Goal: Obtain resource: Download file/media

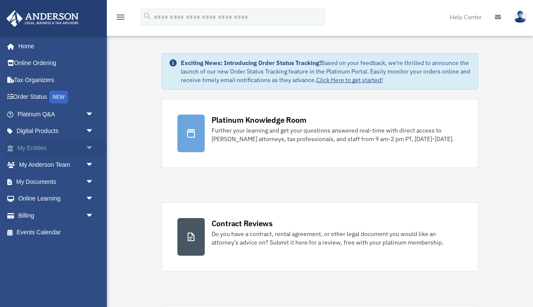
click at [48, 148] on link "My Entities arrow_drop_down" at bounding box center [56, 147] width 101 height 17
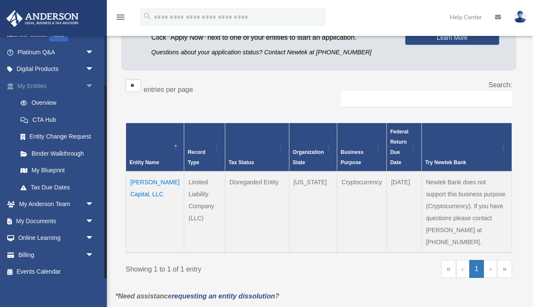
scroll to position [118, 0]
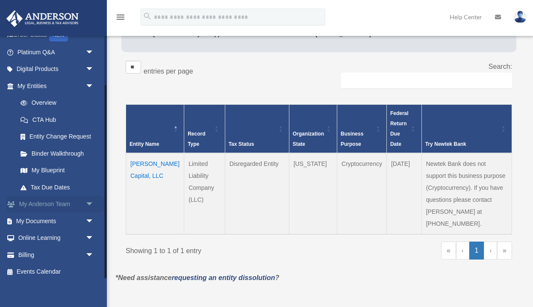
click at [89, 202] on span "arrow_drop_down" at bounding box center [93, 205] width 17 height 18
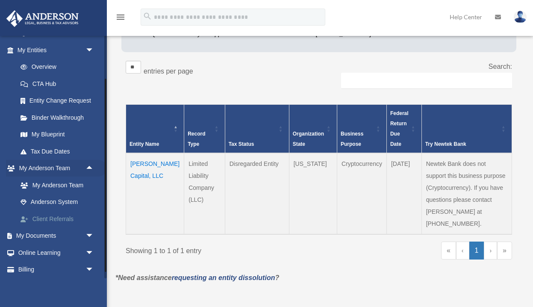
scroll to position [97, 0]
click at [91, 229] on span "arrow_drop_down" at bounding box center [93, 237] width 17 height 18
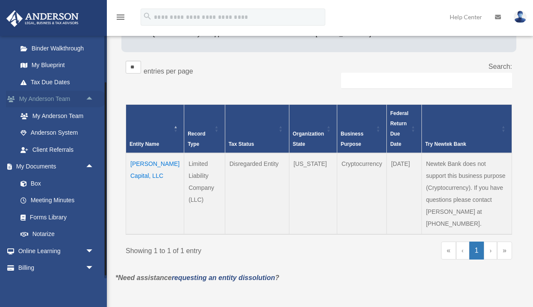
scroll to position [168, 0]
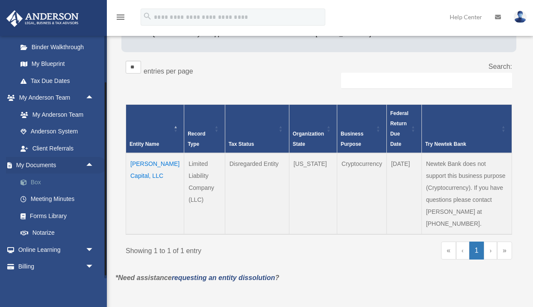
click at [37, 181] on link "Box" at bounding box center [59, 181] width 95 height 17
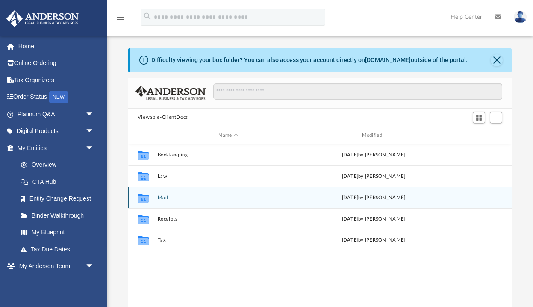
scroll to position [26, 0]
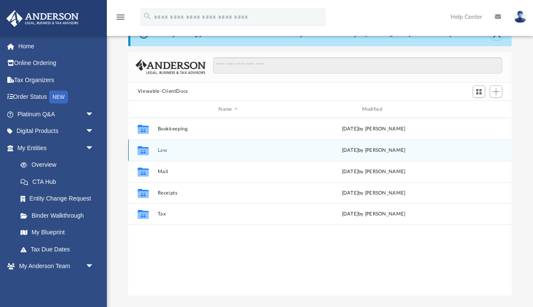
click at [163, 149] on button "Law" at bounding box center [227, 150] width 141 height 6
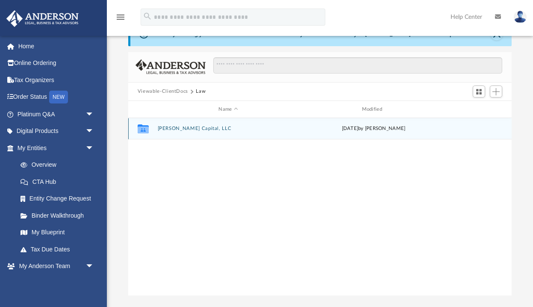
click at [194, 129] on button "[PERSON_NAME] Capital, LLC" at bounding box center [227, 129] width 141 height 6
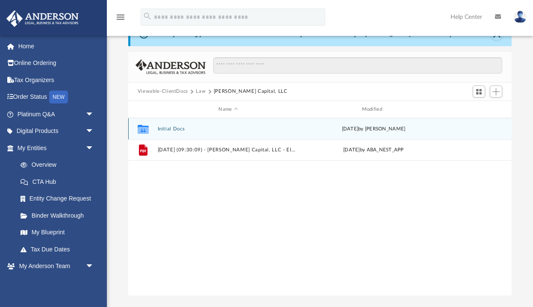
click at [178, 129] on button "Initial Docs" at bounding box center [227, 129] width 141 height 6
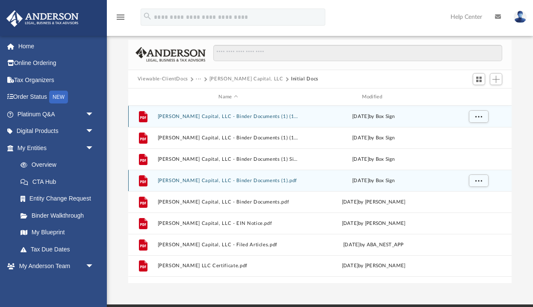
scroll to position [38, 0]
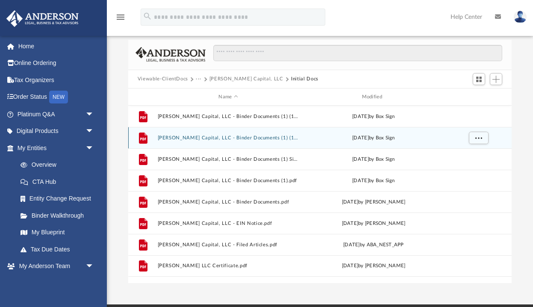
click at [258, 137] on button "Abraham Capital, LLC - Binder Documents (1) (1).pdf" at bounding box center [227, 138] width 141 height 6
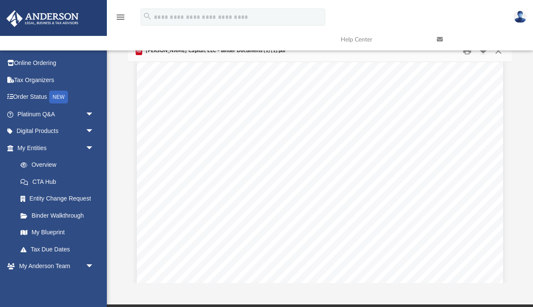
scroll to position [27272, 0]
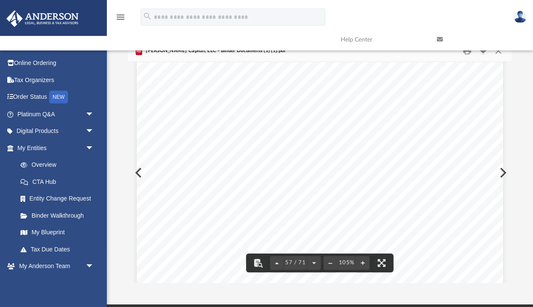
click at [317, 165] on span "$____________________" at bounding box center [324, 164] width 75 height 7
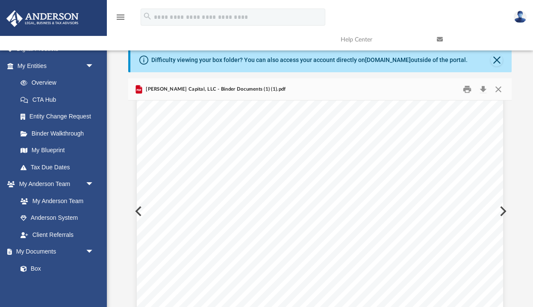
scroll to position [0, 0]
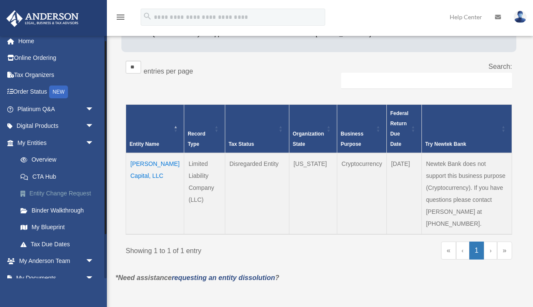
scroll to position [4, 0]
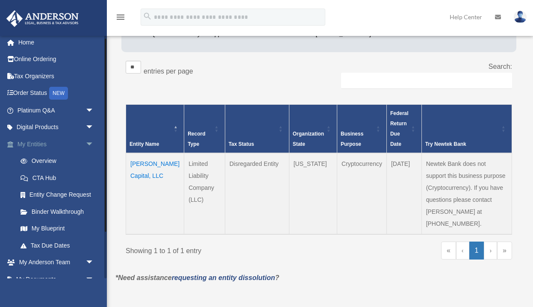
click at [87, 146] on span "arrow_drop_down" at bounding box center [93, 144] width 17 height 18
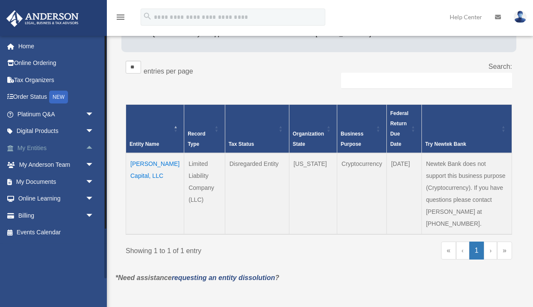
scroll to position [0, 0]
click at [85, 181] on span "arrow_drop_down" at bounding box center [93, 182] width 17 height 18
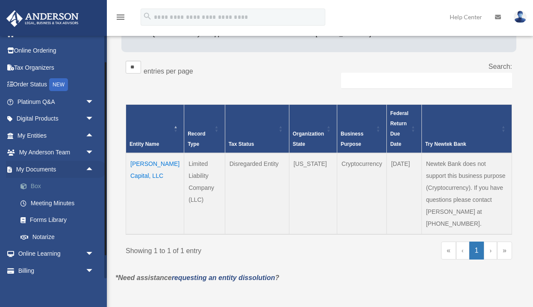
scroll to position [17, 0]
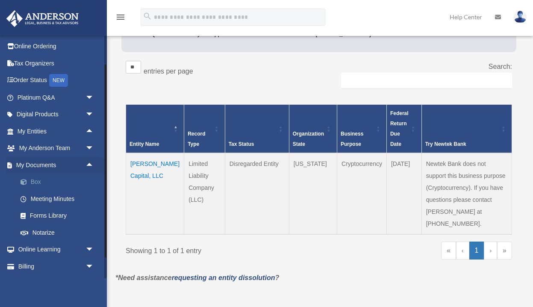
click at [37, 182] on link "Box" at bounding box center [59, 181] width 95 height 17
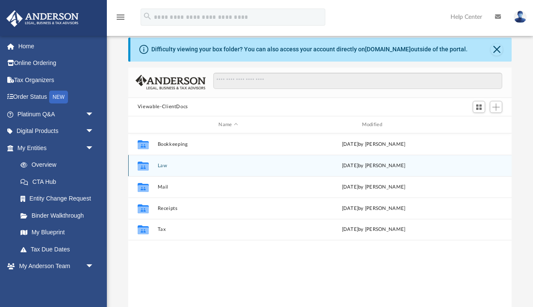
scroll to position [12, 0]
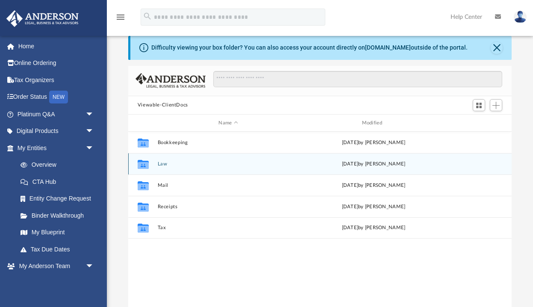
click at [163, 165] on button "Law" at bounding box center [227, 164] width 141 height 6
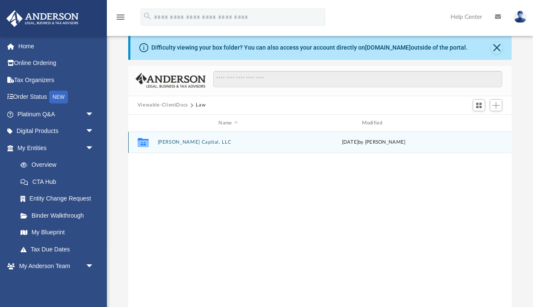
click at [198, 143] on button "[PERSON_NAME] Capital, LLC" at bounding box center [227, 143] width 141 height 6
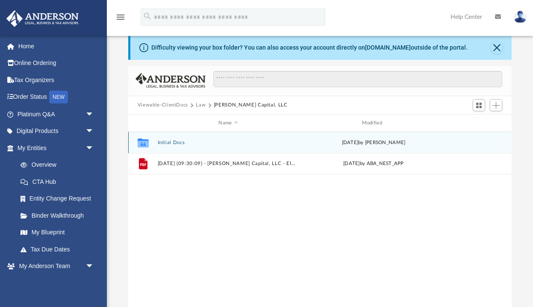
click at [179, 143] on button "Initial Docs" at bounding box center [227, 143] width 141 height 6
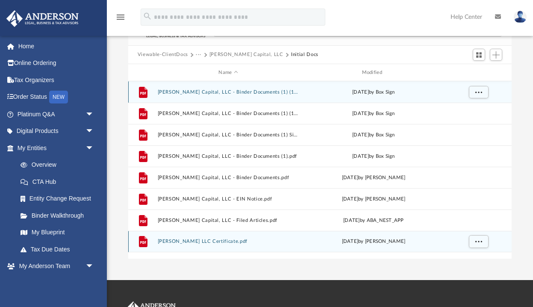
scroll to position [64, 0]
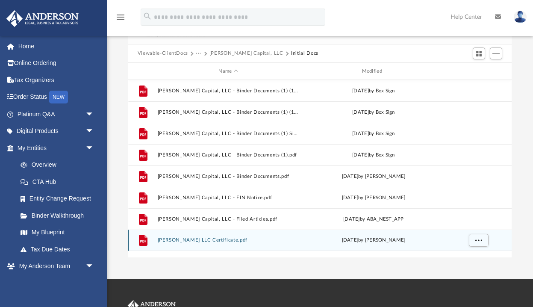
click at [208, 241] on button "[PERSON_NAME] LLC Certificate.pdf" at bounding box center [227, 241] width 141 height 6
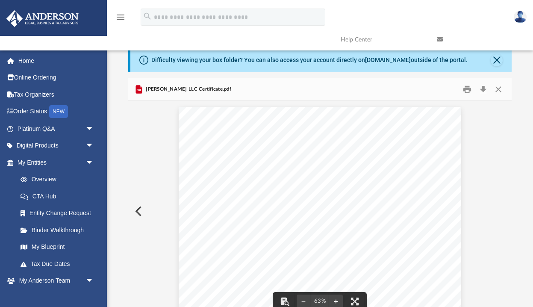
scroll to position [0, 0]
click at [138, 210] on button "Preview" at bounding box center [137, 211] width 19 height 24
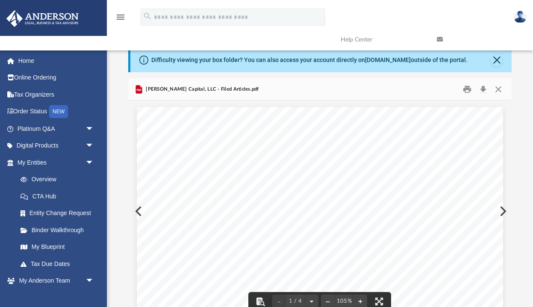
scroll to position [15, 0]
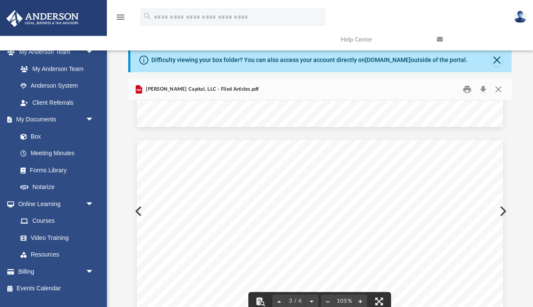
scroll to position [0, 0]
